Goal: Download file/media

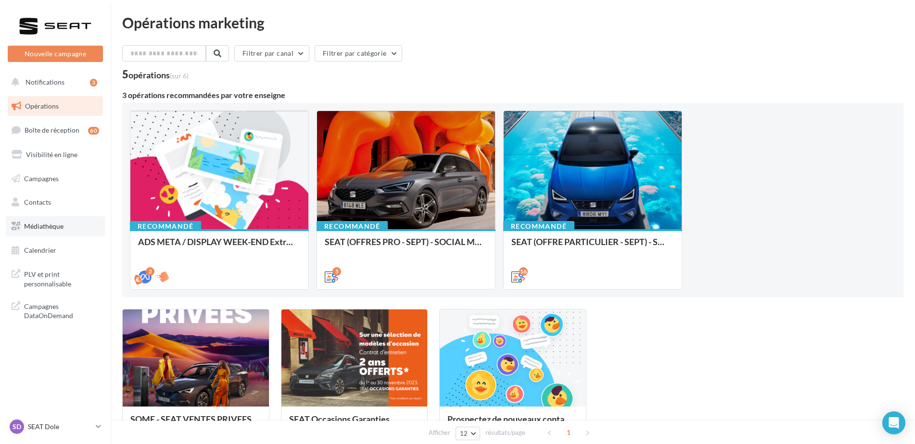
click at [63, 227] on span "Médiathèque" at bounding box center [43, 226] width 39 height 8
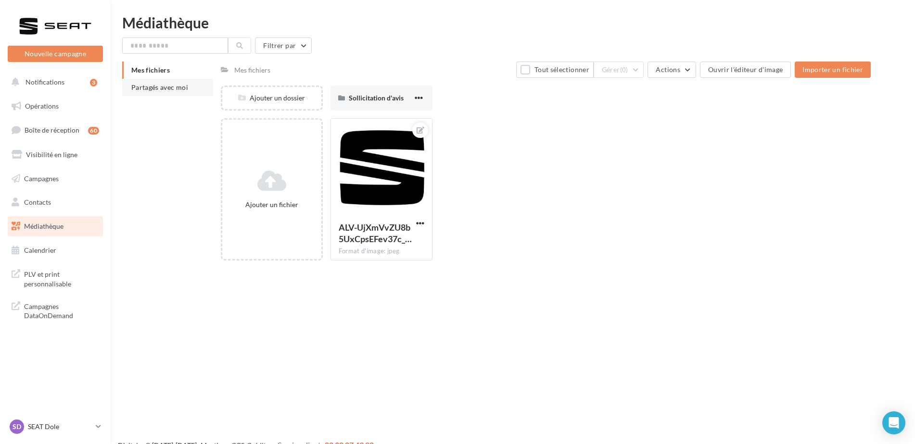
click at [178, 91] on li "Partagés avec moi" at bounding box center [167, 87] width 91 height 17
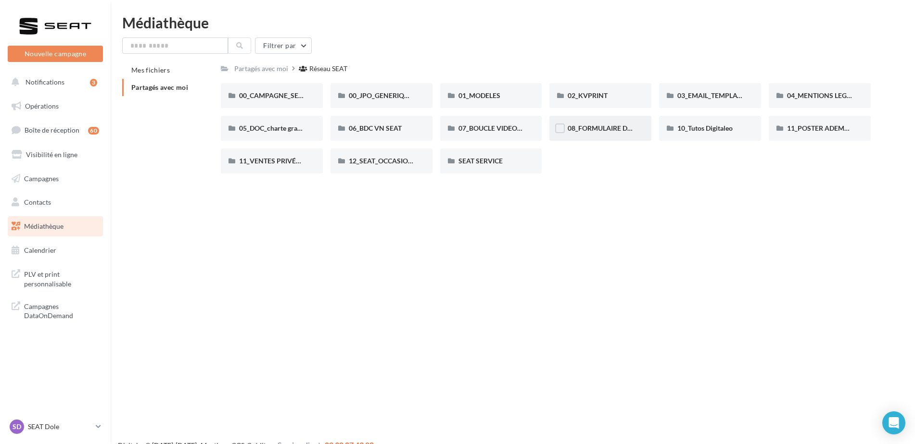
click at [576, 136] on div "08_FORMULAIRE DE DEMANDE CRÉATIVE" at bounding box center [600, 128] width 102 height 25
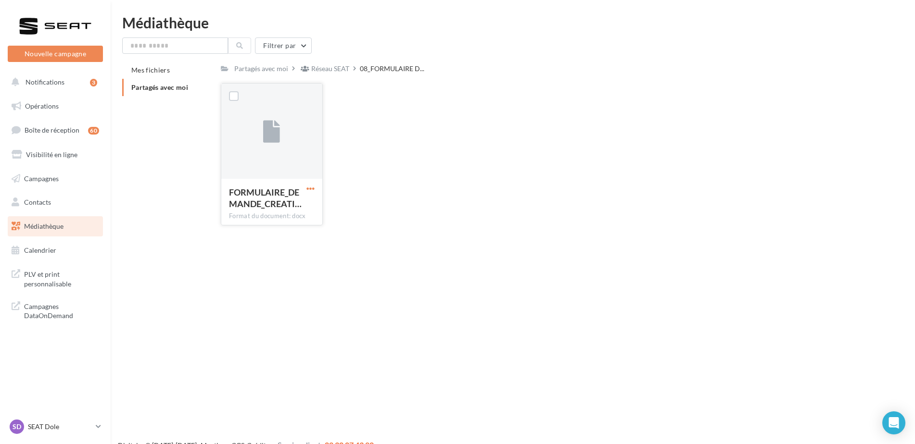
click at [310, 186] on span "button" at bounding box center [310, 189] width 8 height 8
drag, startPoint x: 299, startPoint y: 211, endPoint x: 206, endPoint y: 118, distance: 130.9
click at [299, 210] on button "Télécharger" at bounding box center [268, 207] width 96 height 25
click at [178, 91] on li "Partagés avec moi" at bounding box center [167, 87] width 91 height 17
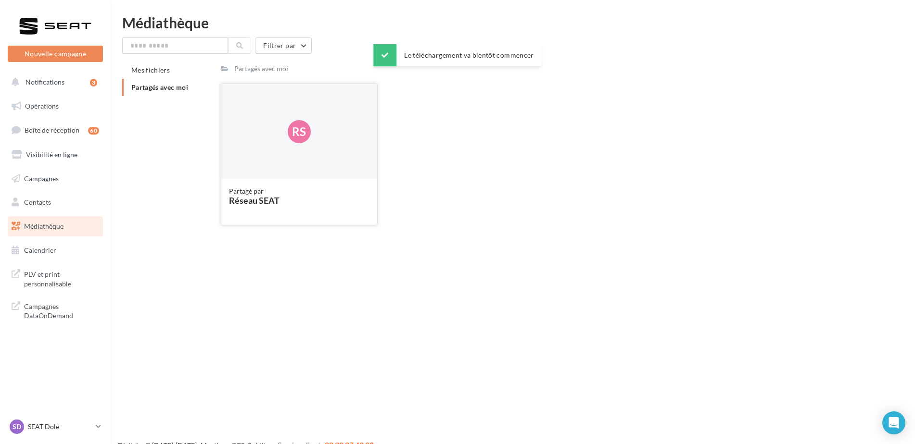
click at [260, 171] on div "Rs" at bounding box center [299, 132] width 156 height 96
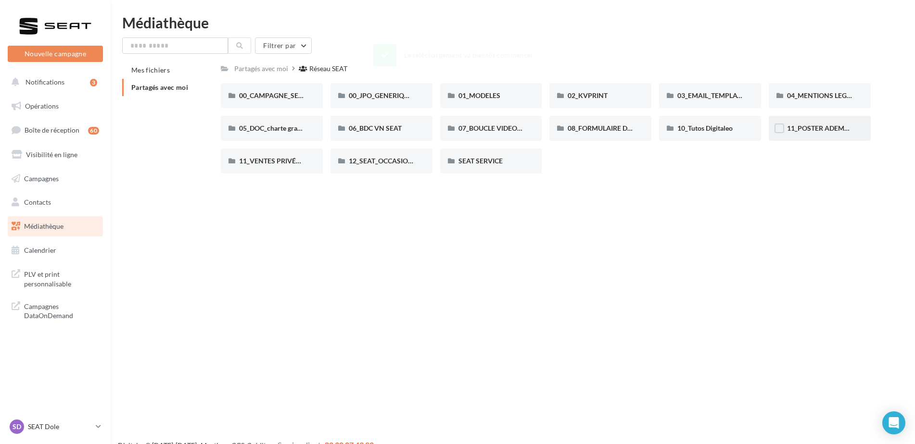
click at [802, 131] on span "11_POSTER ADEME SEAT" at bounding box center [826, 128] width 78 height 8
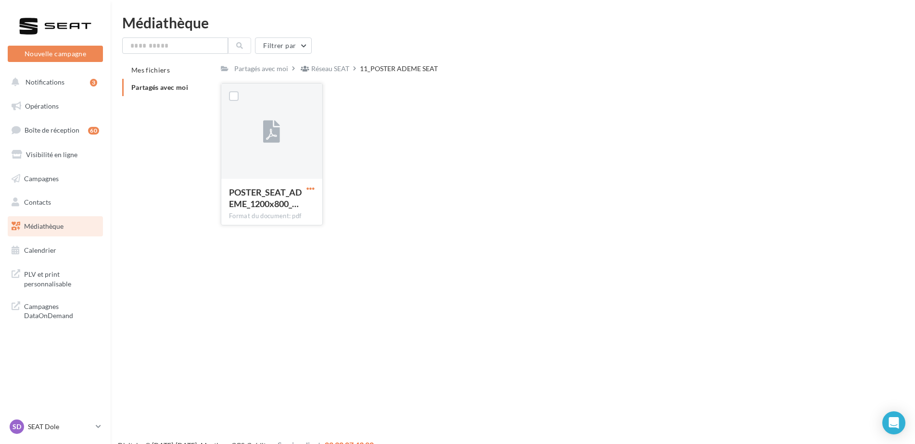
click at [310, 189] on span "button" at bounding box center [310, 189] width 8 height 8
click at [296, 205] on button "Télécharger" at bounding box center [268, 207] width 96 height 25
